Goal: Use online tool/utility

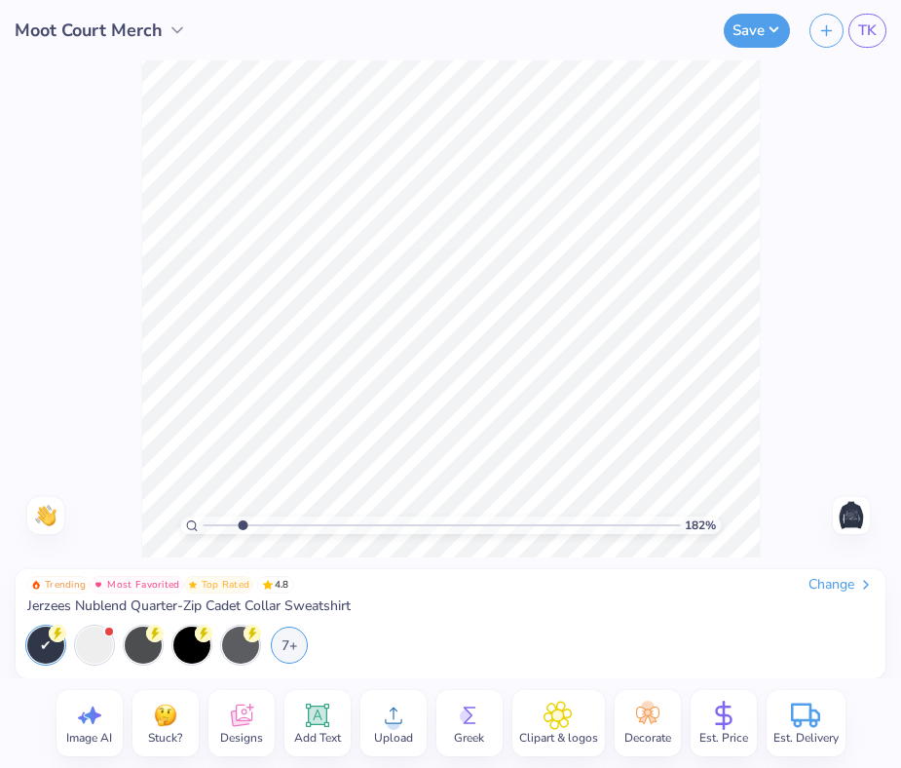
type input "1"
drag, startPoint x: 206, startPoint y: 523, endPoint x: 50, endPoint y: 523, distance: 155.9
click at [203, 523] on input "range" at bounding box center [442, 526] width 478 height 18
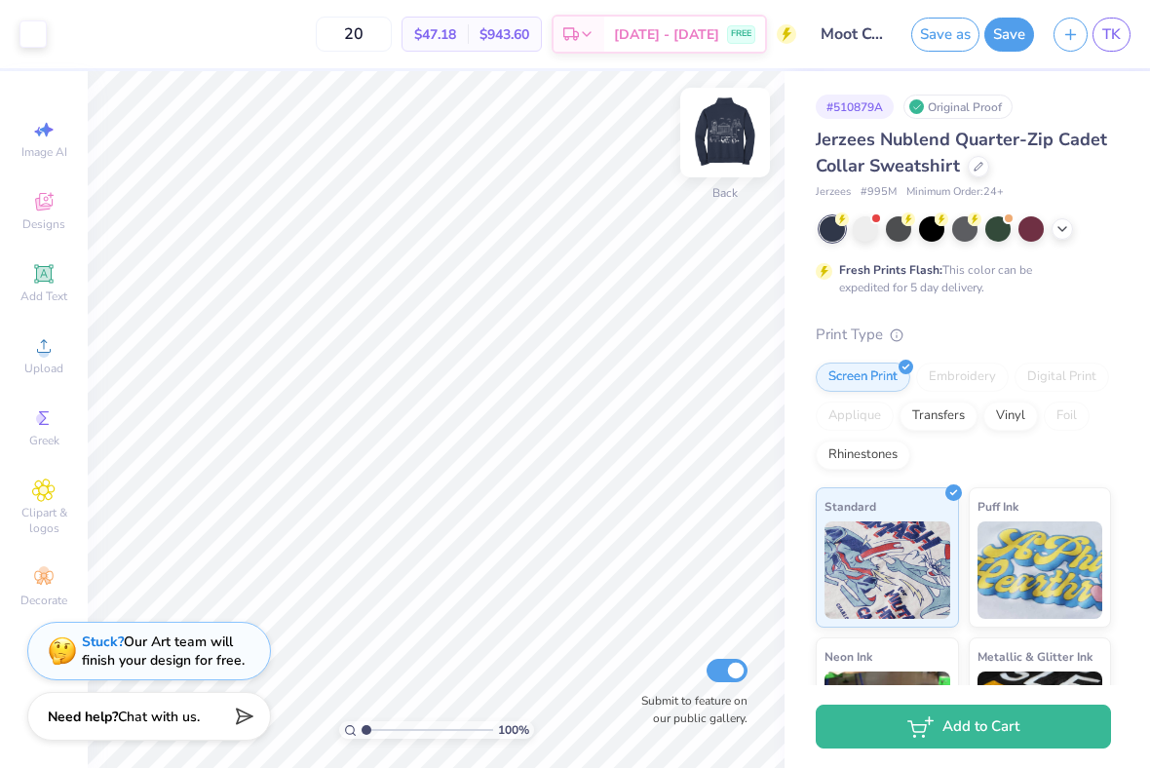
click at [726, 149] on img at bounding box center [725, 133] width 78 height 78
